Goal: Transaction & Acquisition: Book appointment/travel/reservation

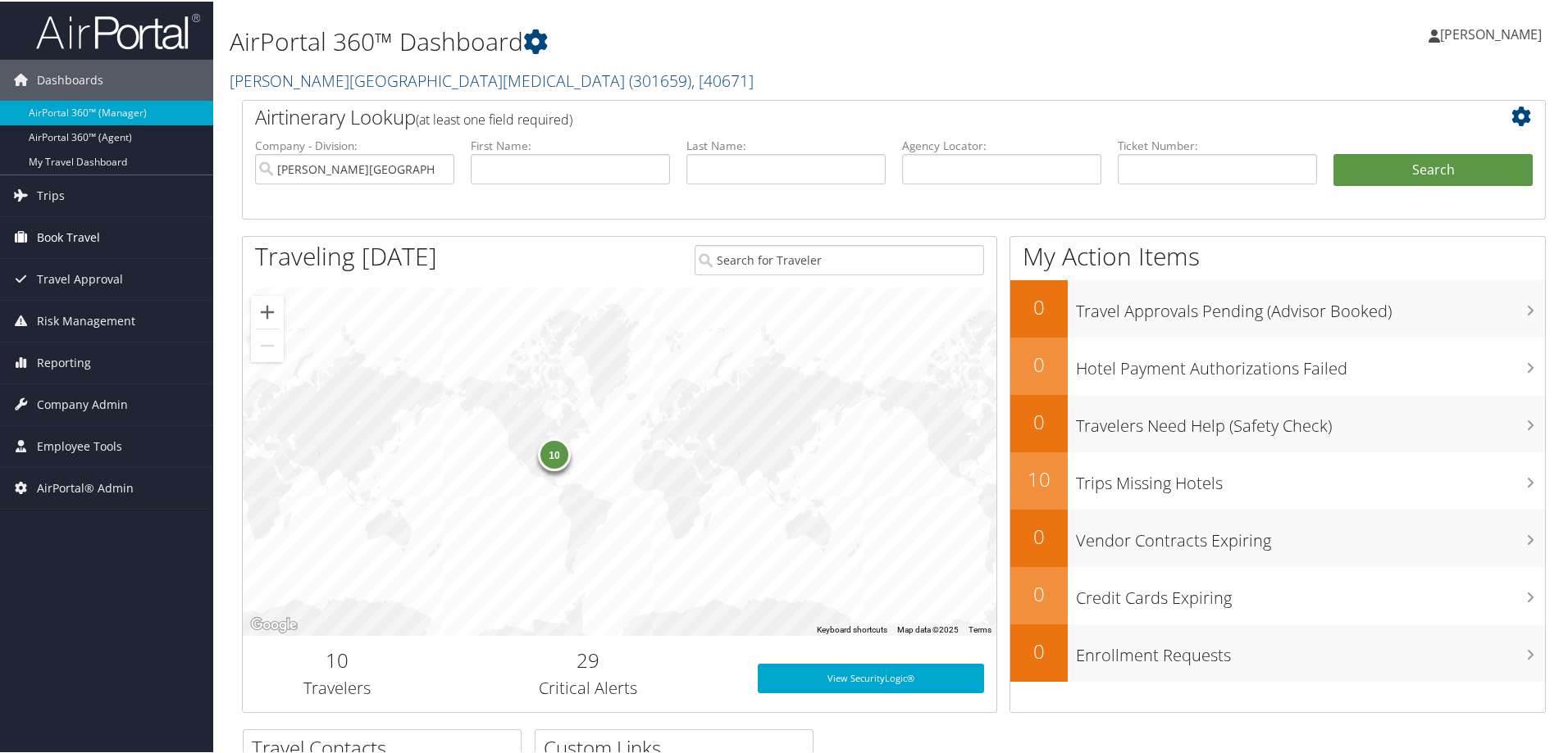
click at [70, 242] on span "Book Travel" at bounding box center [68, 236] width 63 height 41
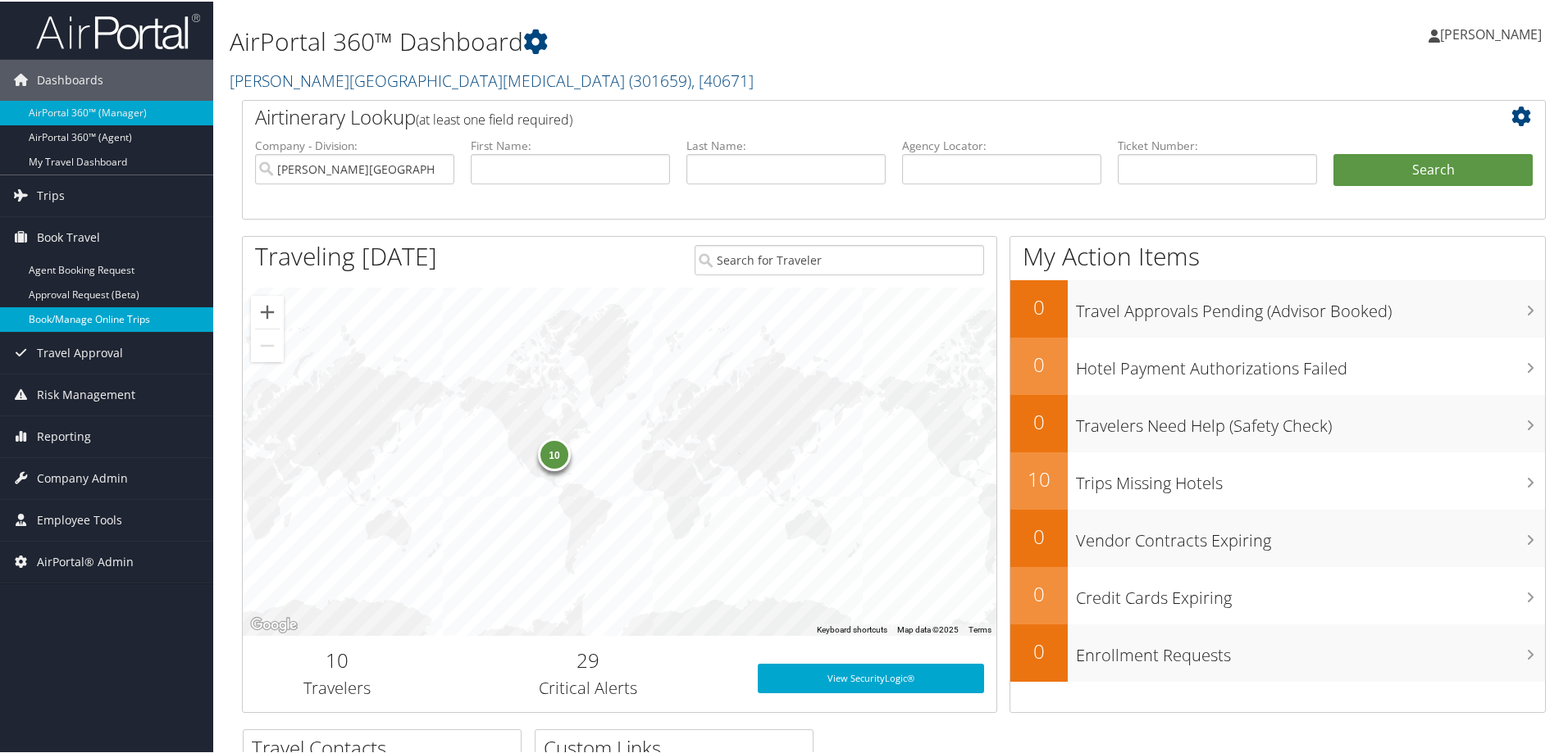
click at [67, 315] on link "Book/Manage Online Trips" at bounding box center [106, 317] width 213 height 24
click at [1452, 31] on span "[PERSON_NAME]" at bounding box center [1491, 32] width 102 height 18
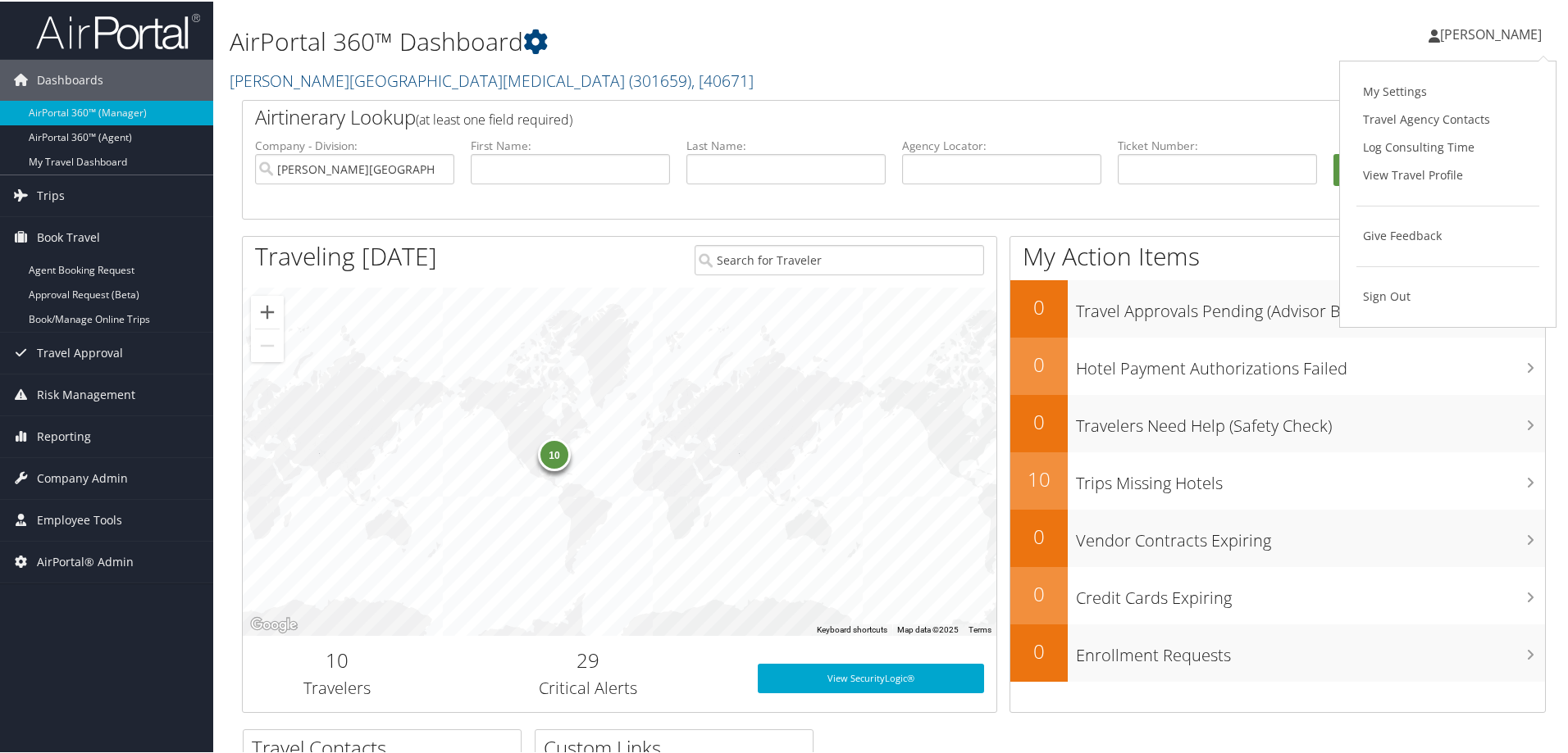
click at [977, 54] on h1 "AirPortal 360™ Dashboard" at bounding box center [672, 40] width 886 height 34
